Goal: Transaction & Acquisition: Download file/media

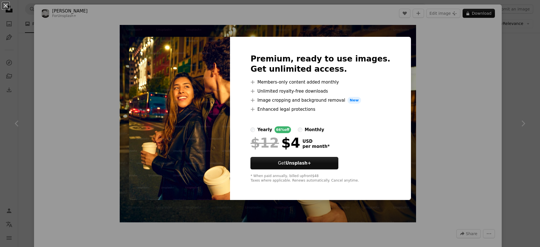
scroll to position [678, 0]
click at [26, 19] on div "An X shape Premium, ready to use images. Get unlimited access. A plus sign Memb…" at bounding box center [270, 123] width 540 height 247
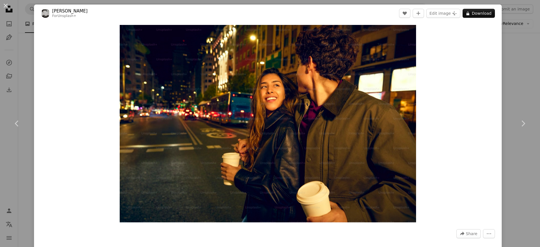
click at [26, 11] on div "An X shape Chevron left Chevron right Edu [PERSON_NAME] For Unsplash+ A heart A…" at bounding box center [270, 123] width 540 height 247
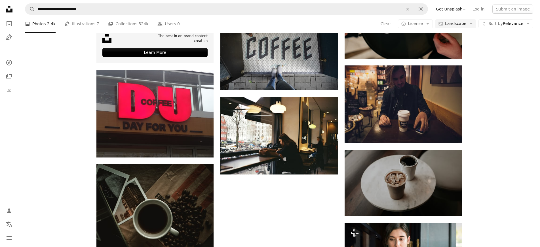
scroll to position [1038, 0]
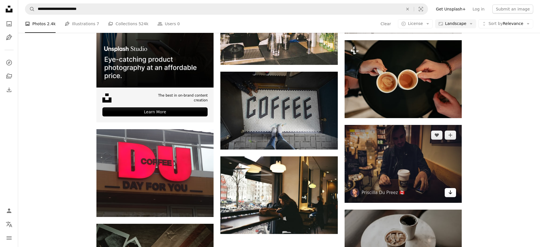
click at [452, 193] on icon "Arrow pointing down" at bounding box center [450, 192] width 5 height 7
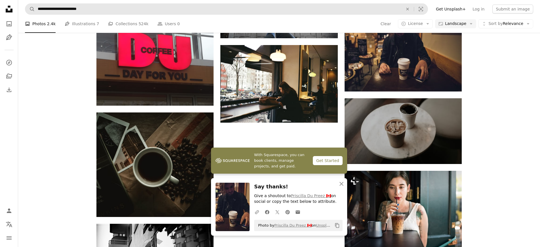
scroll to position [1150, 0]
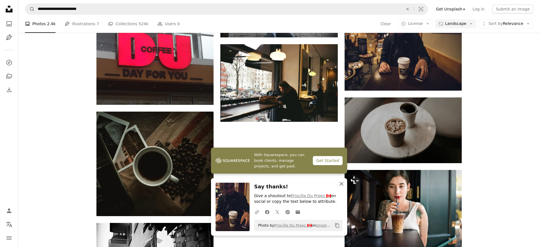
drag, startPoint x: 342, startPoint y: 184, endPoint x: 309, endPoint y: 182, distance: 32.6
click at [342, 184] on icon "An X shape" at bounding box center [341, 184] width 7 height 7
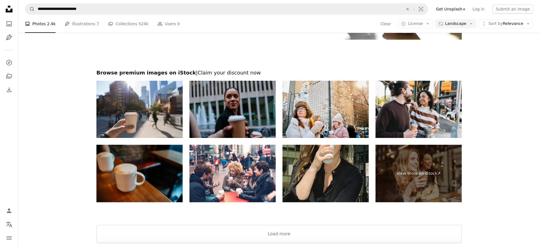
scroll to position [1445, 0]
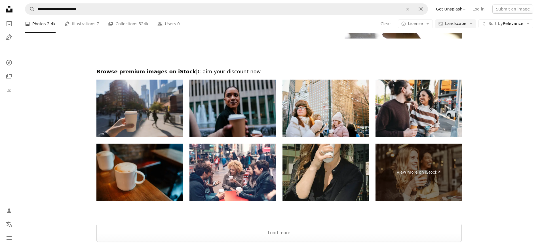
click at [156, 112] on img at bounding box center [139, 109] width 86 height 58
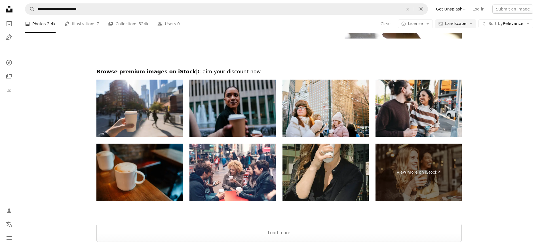
scroll to position [1505, 0]
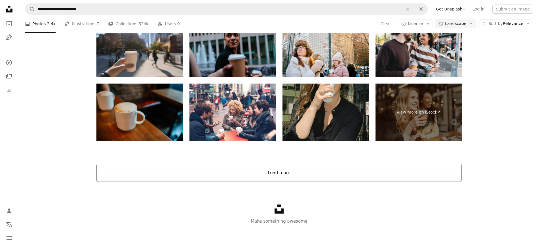
click at [296, 171] on button "Load more" at bounding box center [278, 173] width 365 height 18
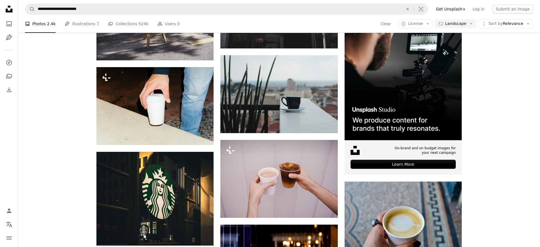
scroll to position [1815, 0]
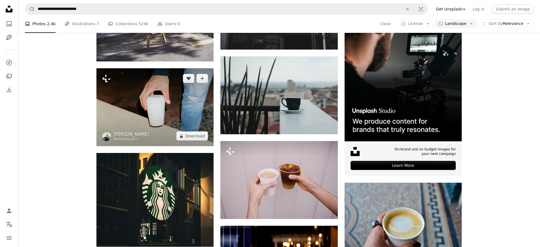
click at [147, 130] on img at bounding box center [154, 107] width 117 height 78
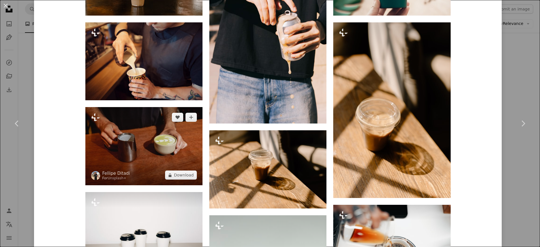
scroll to position [677, 0]
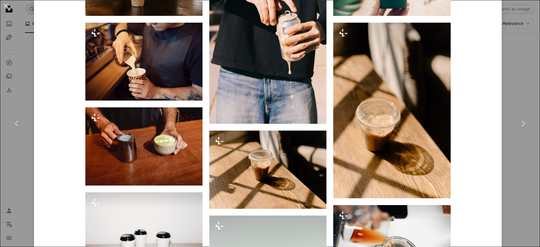
click at [20, 60] on div "An X shape Chevron left Chevron right [PERSON_NAME] For Unsplash+ A heart A plu…" at bounding box center [270, 123] width 540 height 247
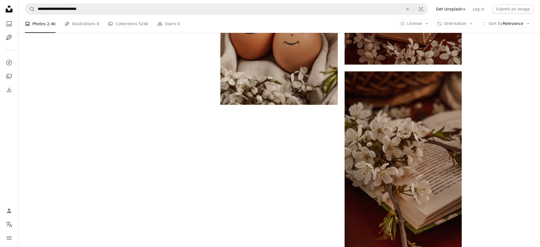
scroll to position [125, 0]
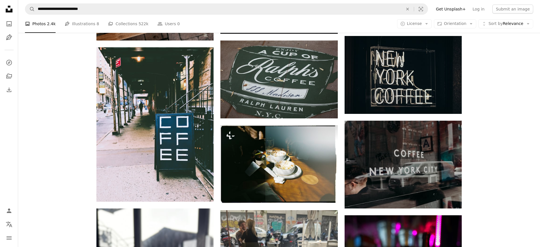
scroll to position [275, 0]
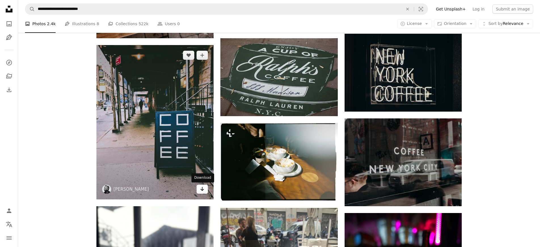
click at [202, 186] on icon "Arrow pointing down" at bounding box center [202, 189] width 5 height 7
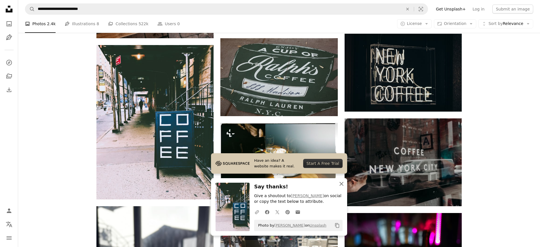
drag, startPoint x: 340, startPoint y: 185, endPoint x: 337, endPoint y: 181, distance: 5.0
click at [340, 185] on icon "button" at bounding box center [341, 184] width 4 height 4
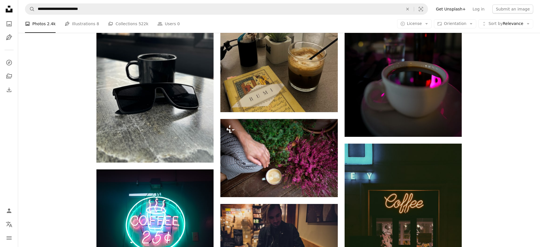
scroll to position [624, 0]
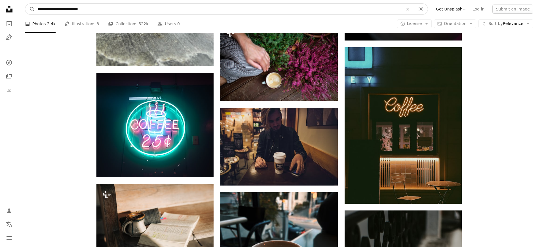
drag, startPoint x: 103, startPoint y: 8, endPoint x: 66, endPoint y: 10, distance: 37.5
click at [66, 10] on input "**********" at bounding box center [218, 9] width 366 height 11
type input "**********"
click at [25, 4] on button "A magnifying glass" at bounding box center [30, 9] width 10 height 11
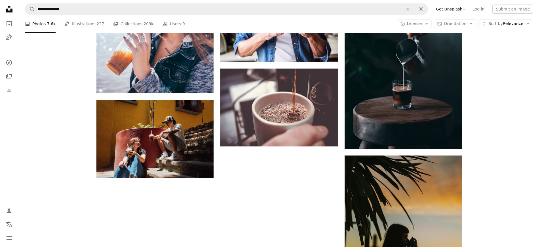
scroll to position [908, 0]
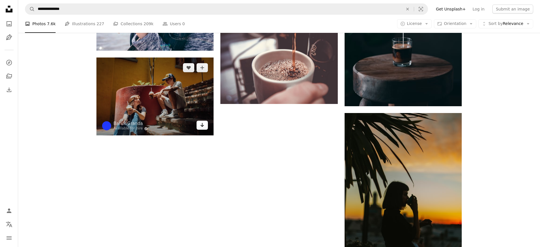
click at [204, 127] on icon "Arrow pointing down" at bounding box center [202, 125] width 5 height 7
